Goal: Navigation & Orientation: Understand site structure

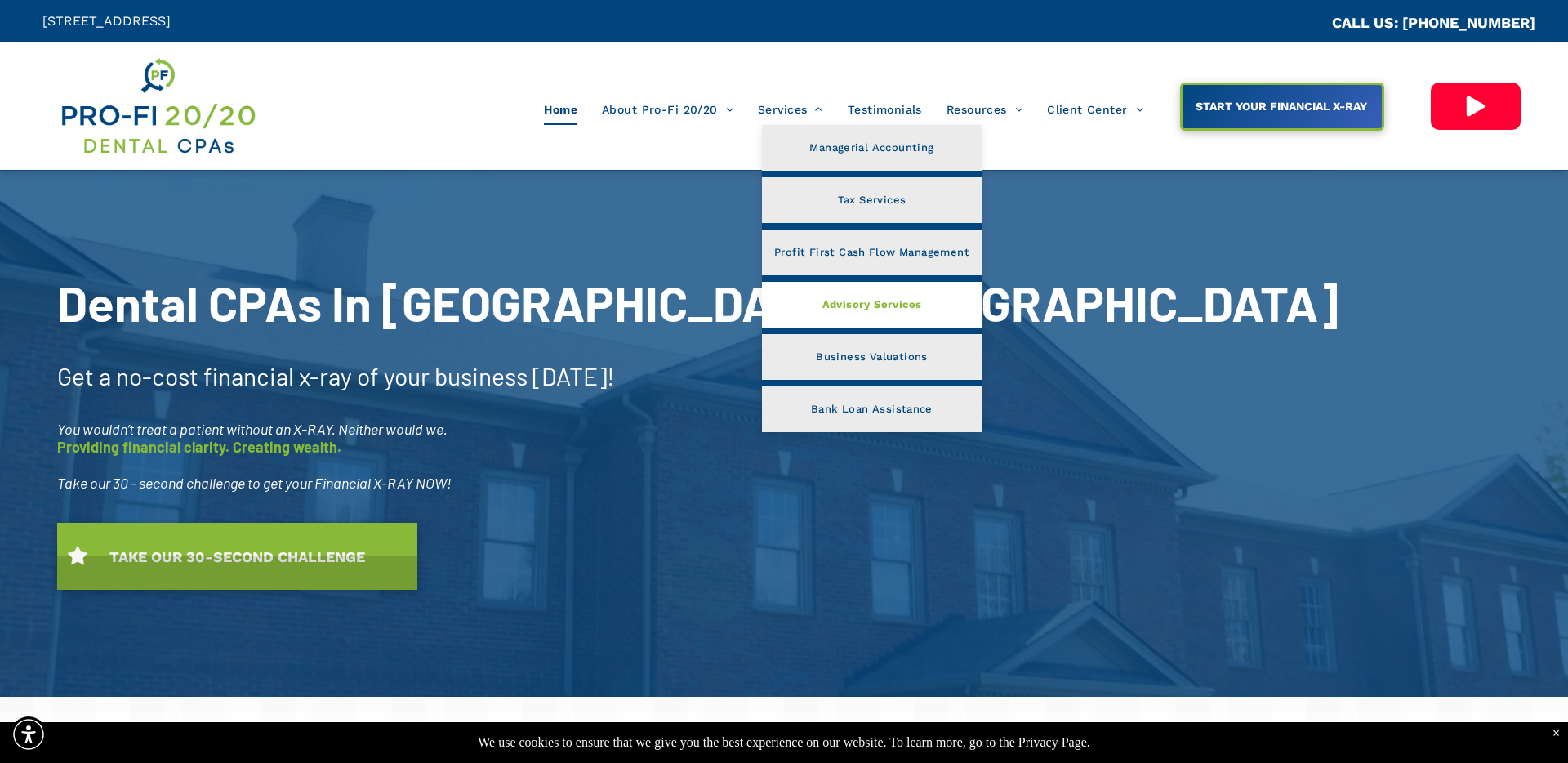
click at [883, 305] on span "Advisory Services" at bounding box center [871, 305] width 99 height 21
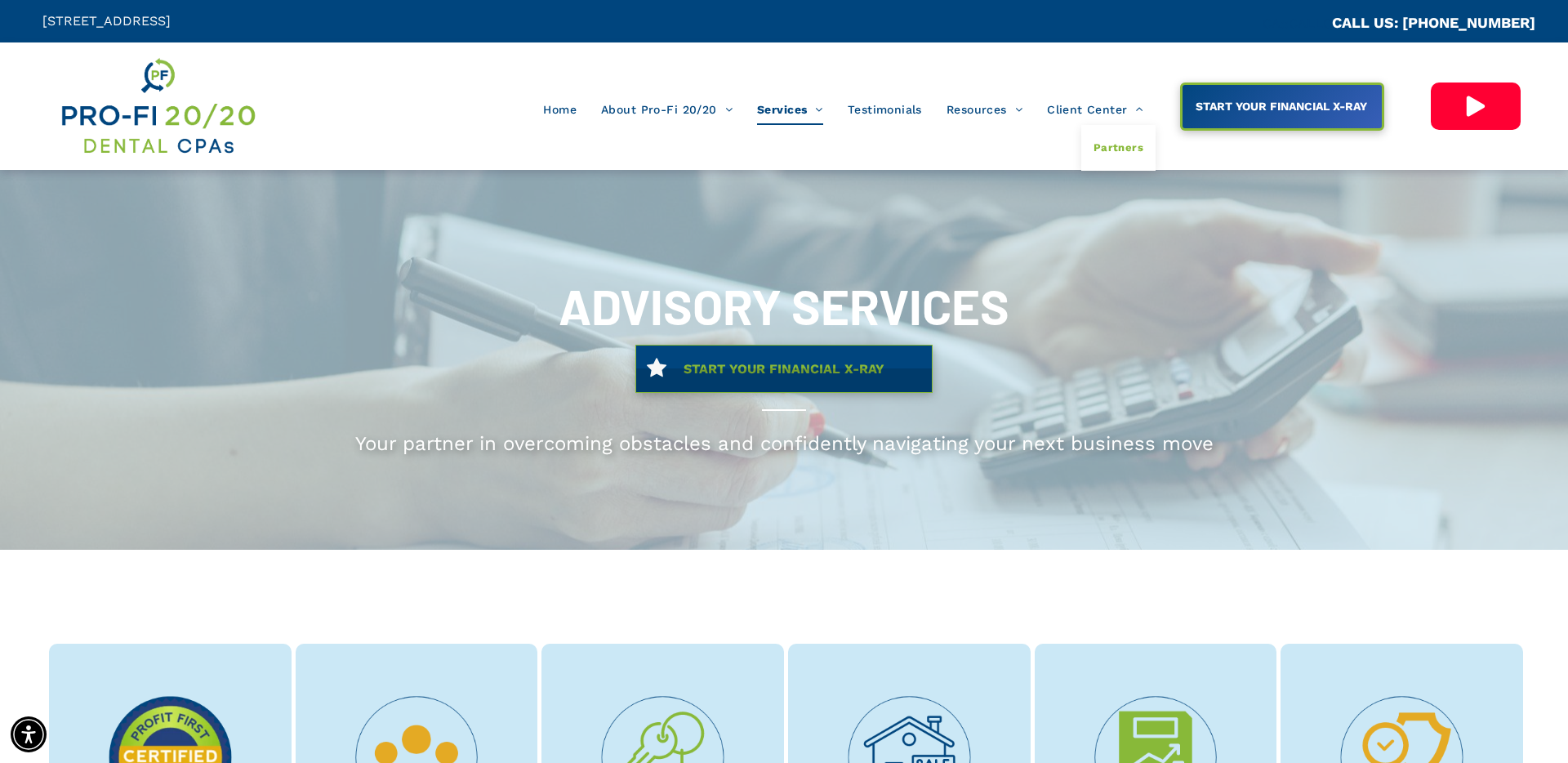
click at [1132, 145] on span "Partners" at bounding box center [1118, 148] width 50 height 21
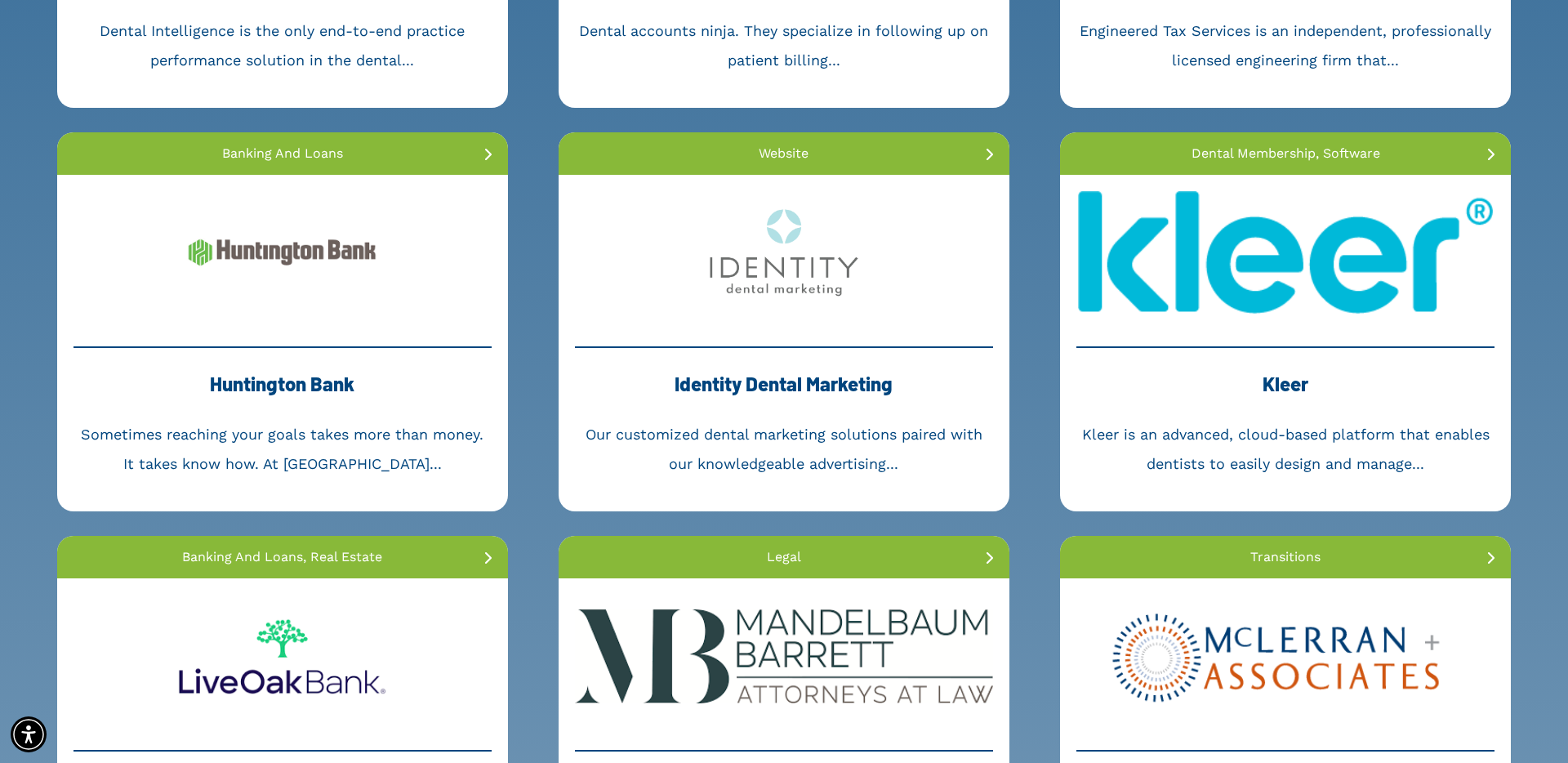
scroll to position [1474, 0]
